Goal: Task Accomplishment & Management: Manage account settings

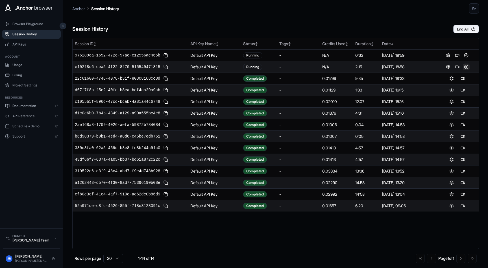
click at [467, 66] on button at bounding box center [466, 67] width 7 height 7
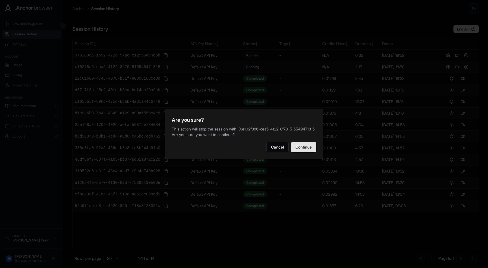
click at [305, 151] on button "Continue" at bounding box center [303, 147] width 25 height 10
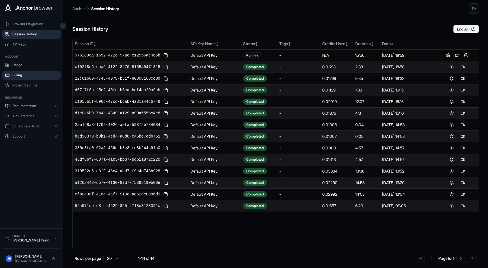
click at [17, 76] on span "Billing" at bounding box center [35, 75] width 46 height 5
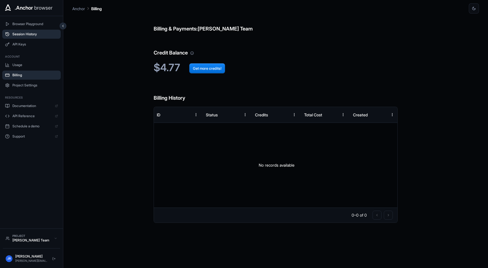
click at [27, 32] on span "Session History" at bounding box center [35, 34] width 46 height 5
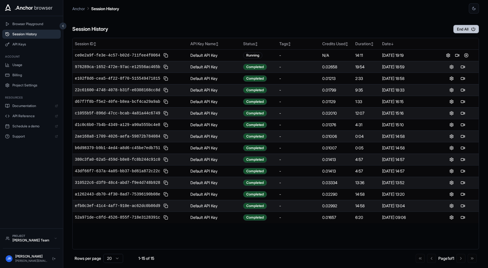
click at [462, 28] on button "End All" at bounding box center [467, 29] width 26 height 8
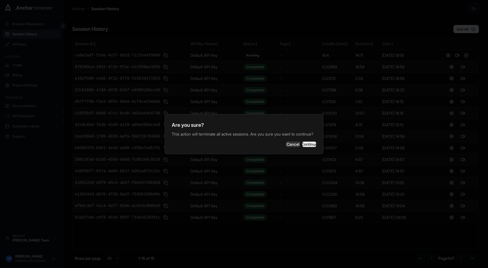
click at [307, 147] on button "Continue" at bounding box center [309, 145] width 14 height 6
